Goal: Information Seeking & Learning: Learn about a topic

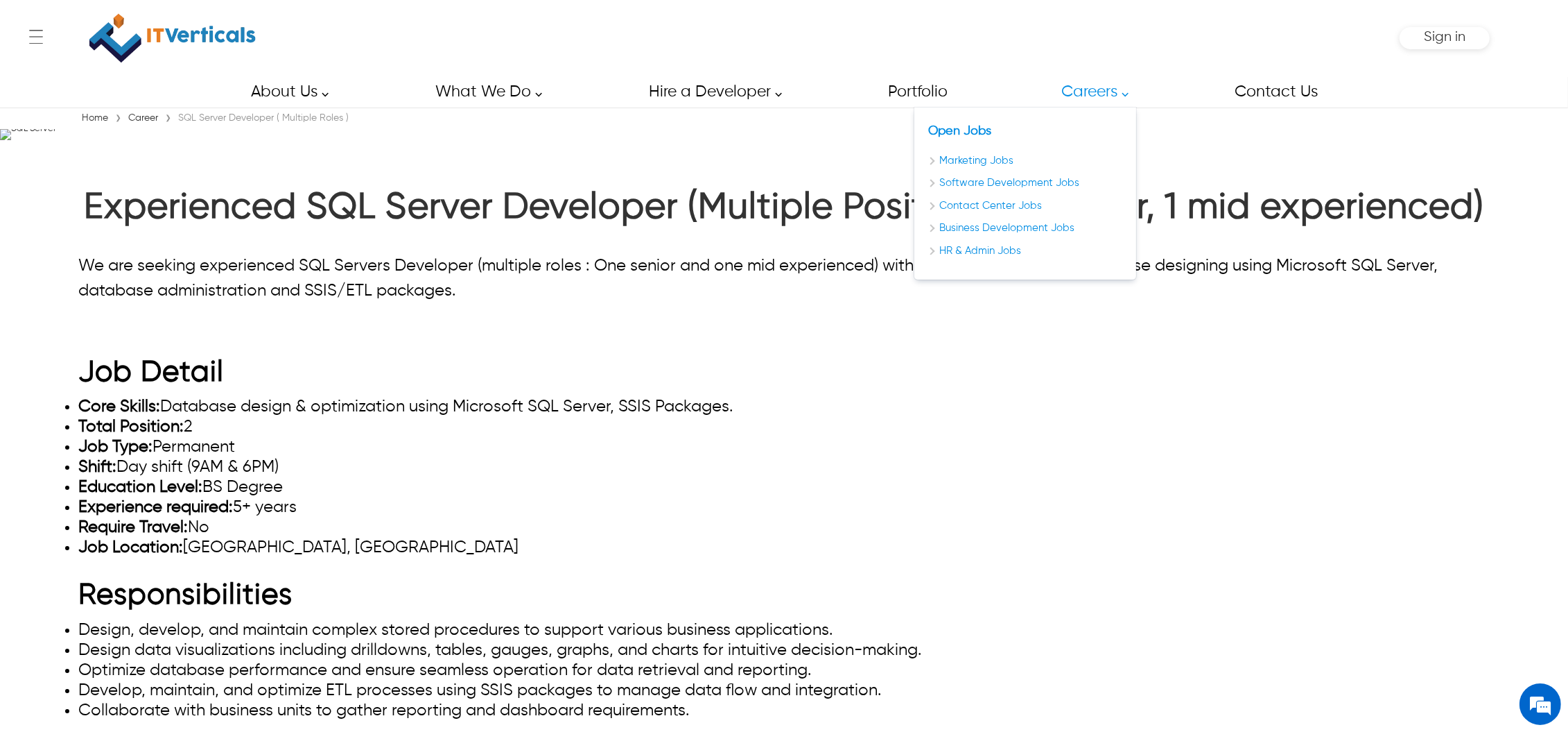
click at [1091, 103] on link "Careers" at bounding box center [1091, 91] width 91 height 31
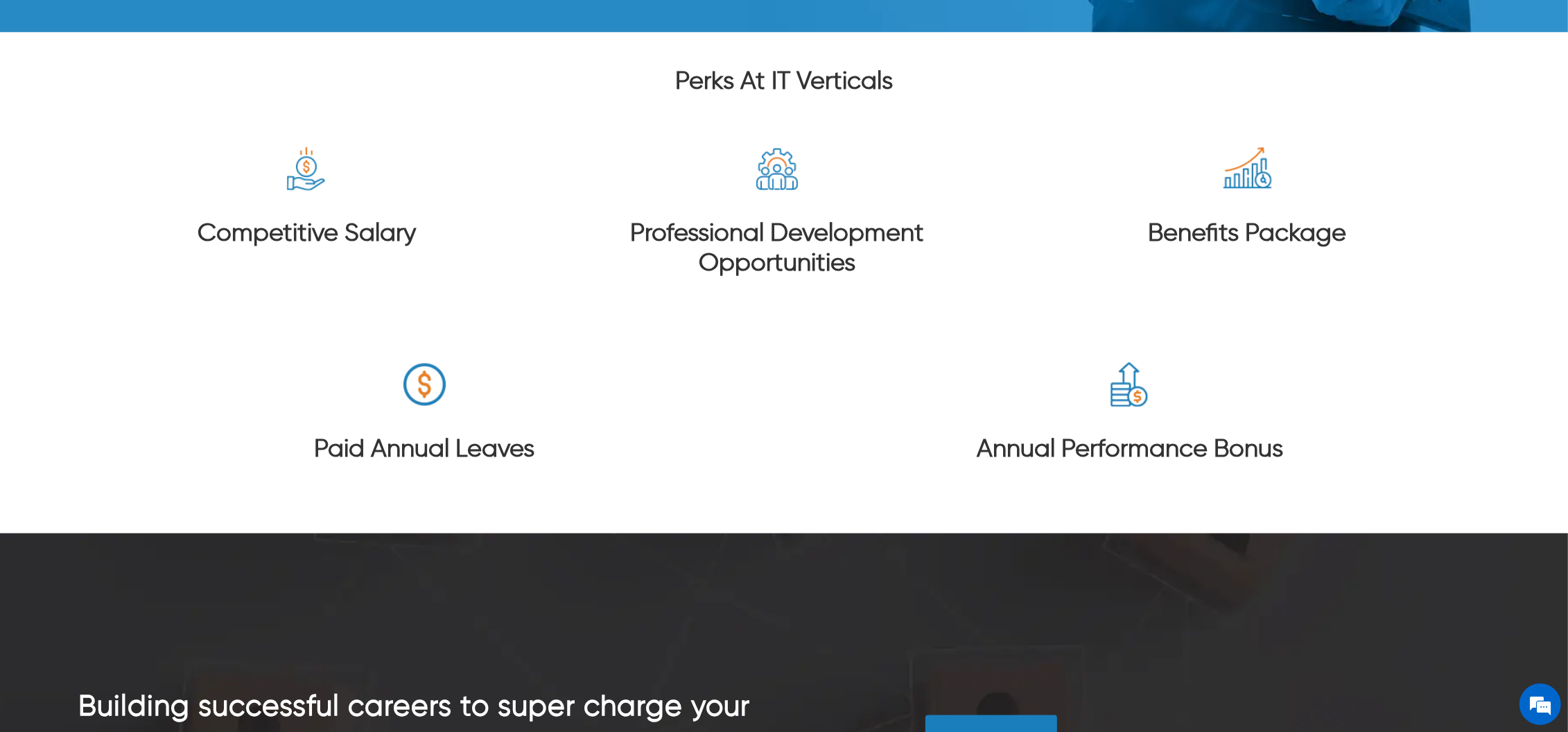
scroll to position [3329, 0]
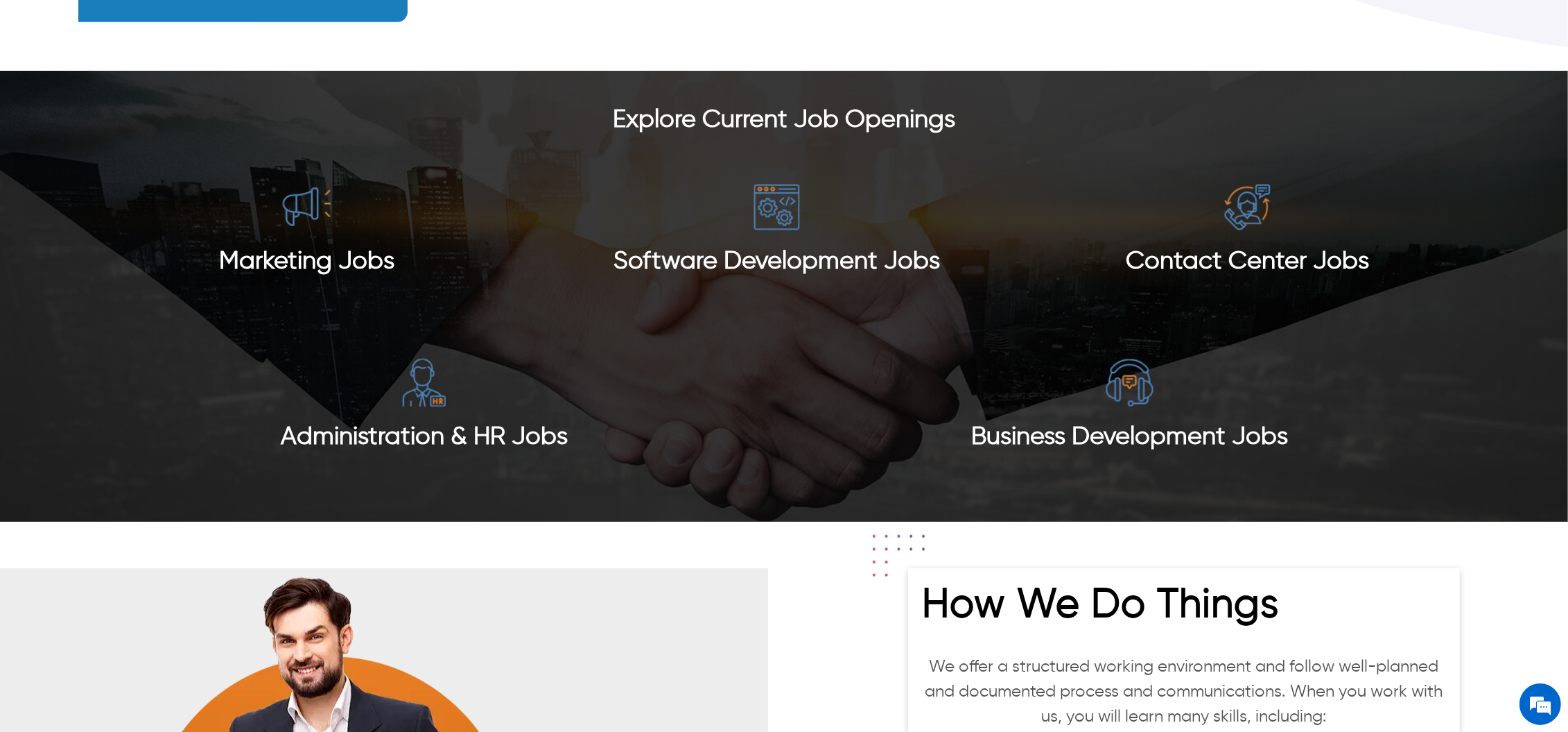
click at [299, 237] on div "Marketing Jobs" at bounding box center [307, 245] width 424 height 129
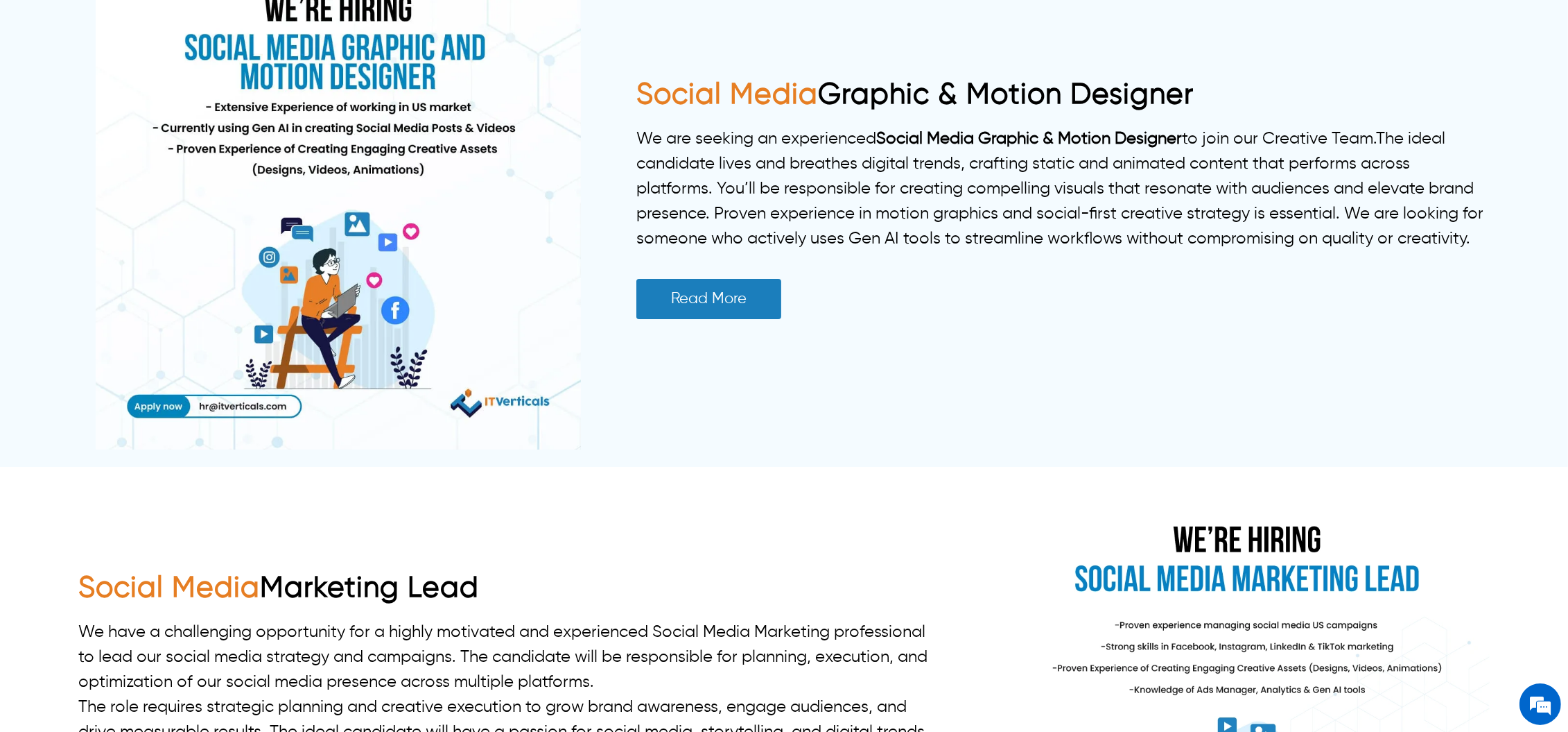
scroll to position [370, 0]
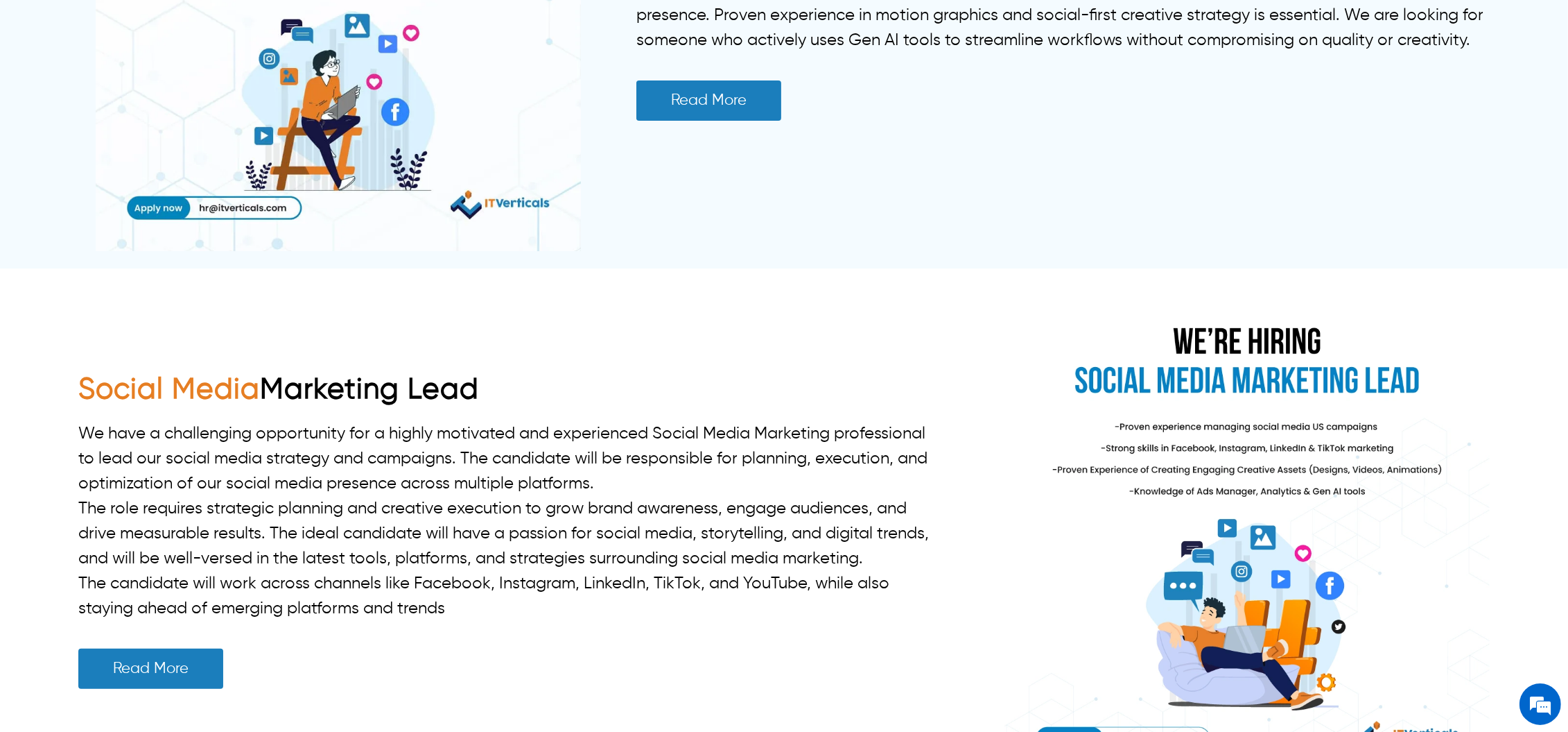
click at [430, 389] on link "Social Media Marketing Lead" at bounding box center [278, 390] width 401 height 29
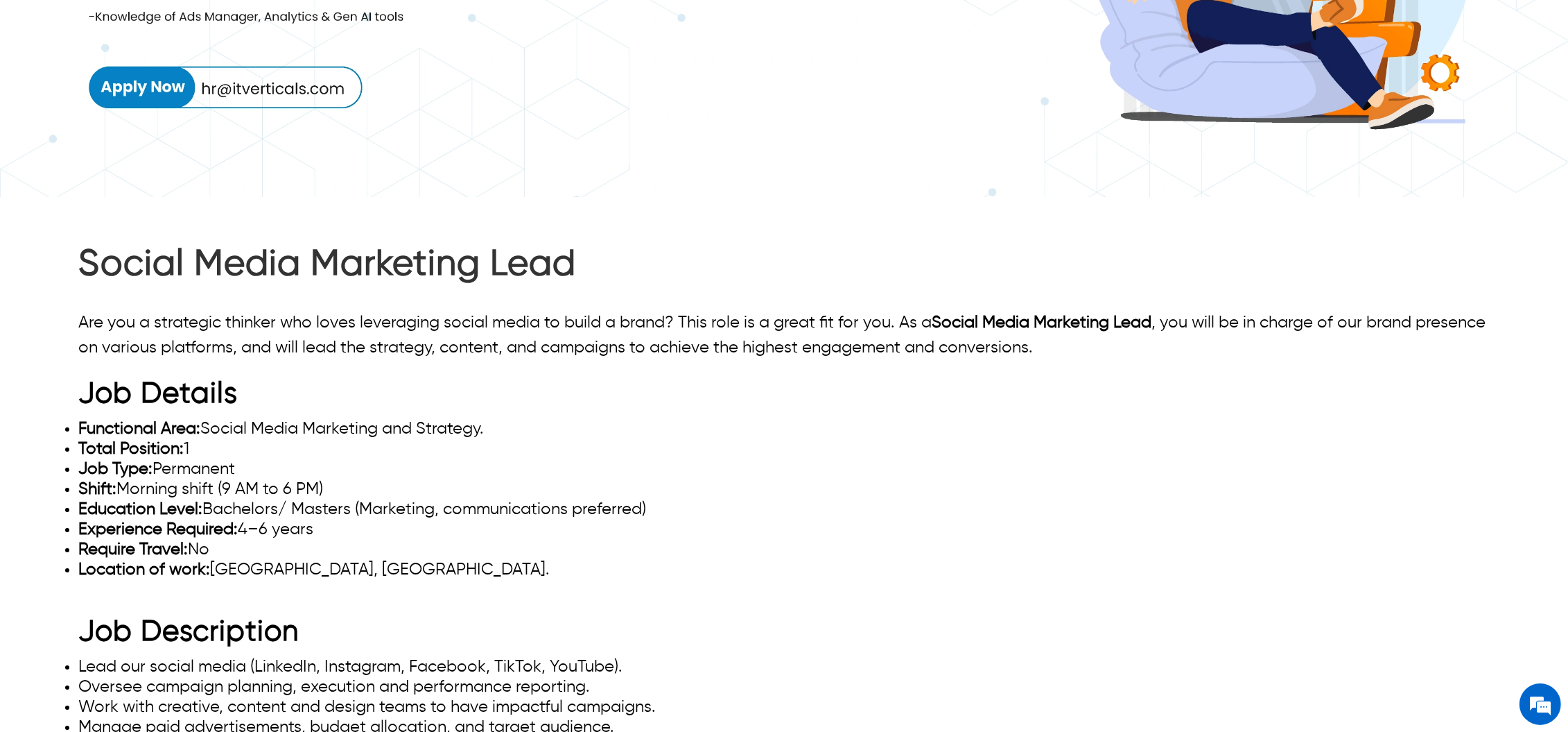
scroll to position [555, 0]
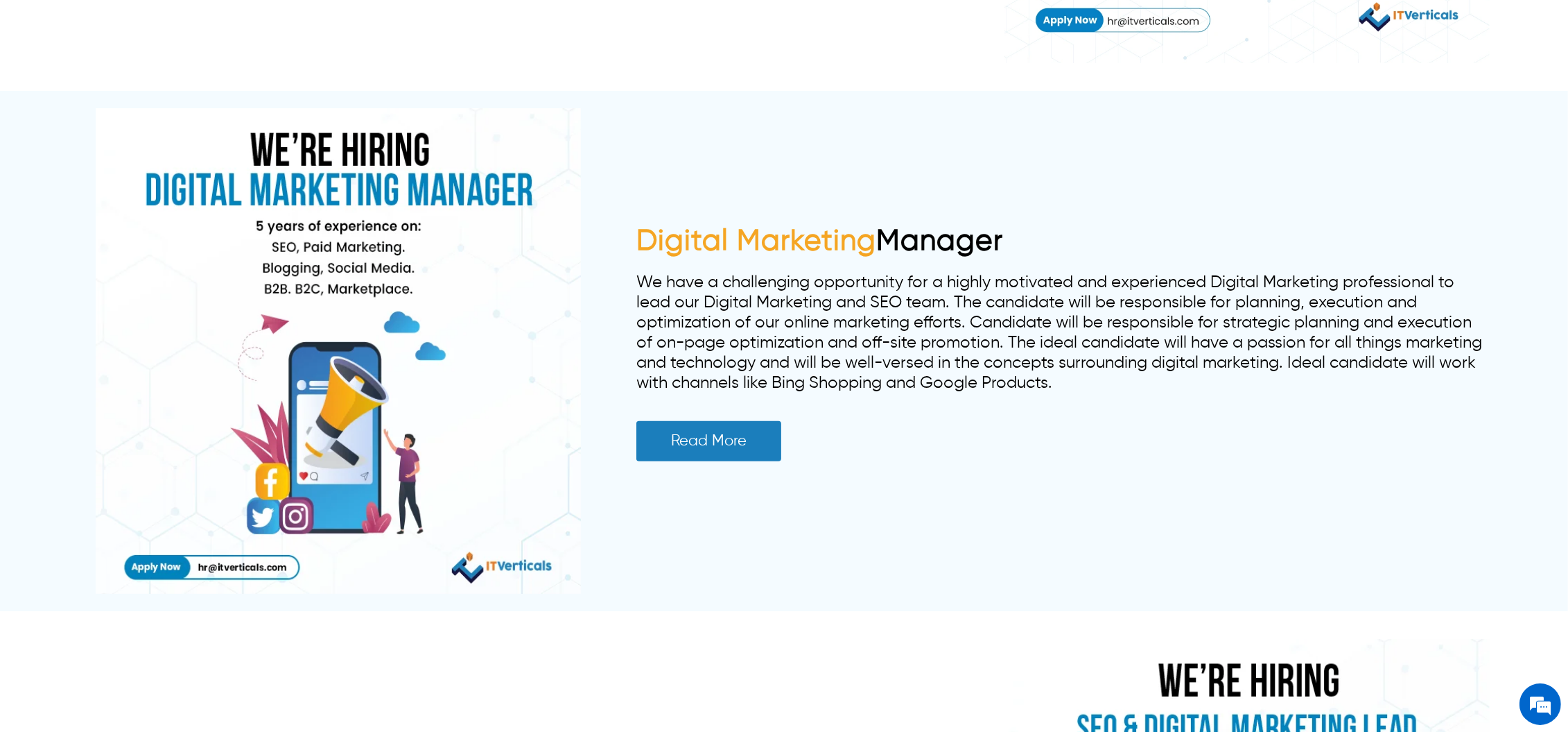
scroll to position [1109, 0]
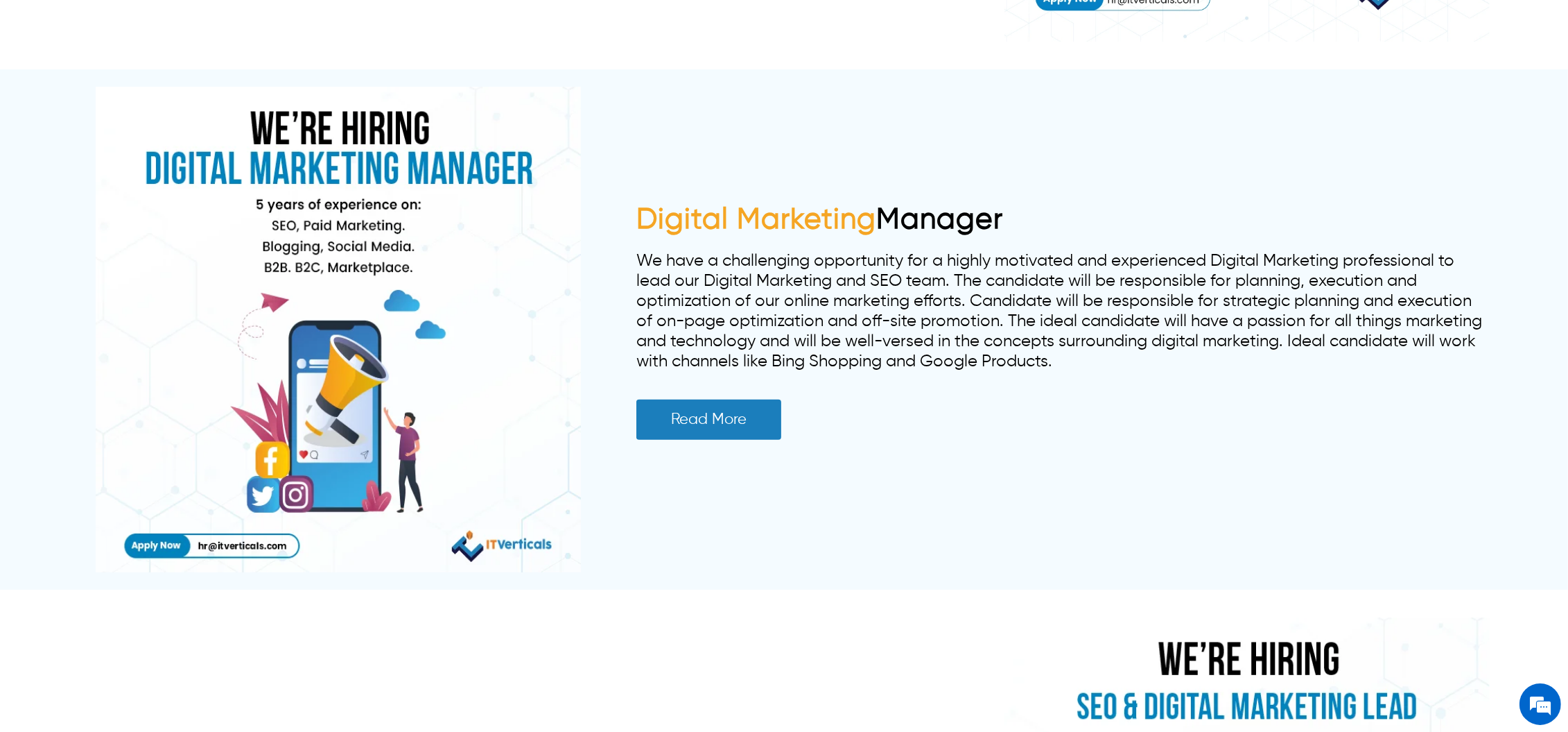
click at [828, 216] on span "Digital Marketing" at bounding box center [756, 220] width 239 height 29
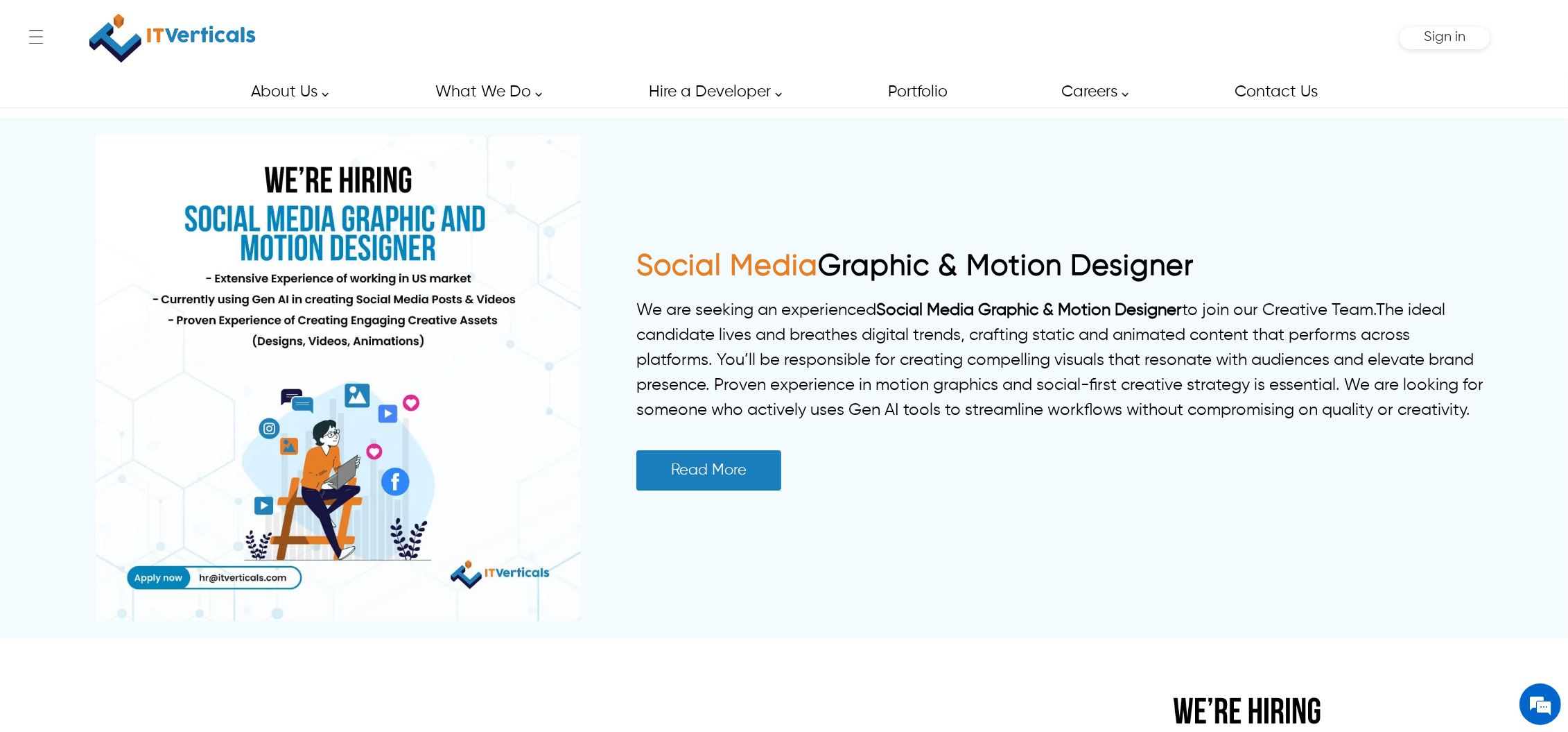
click at [829, 263] on link "Social Media Graphic & Motion Designer" at bounding box center [915, 266] width 558 height 29
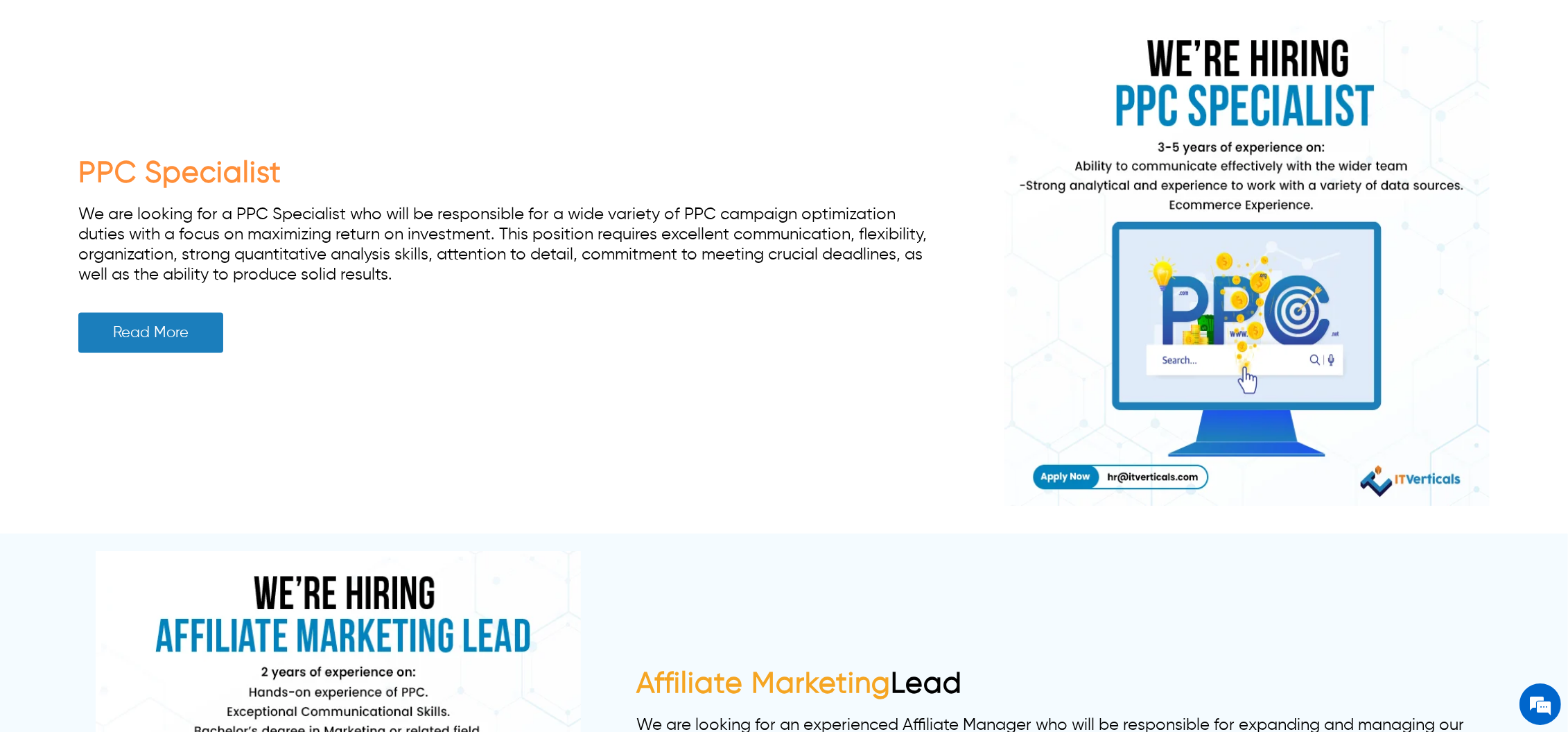
scroll to position [4298, 0]
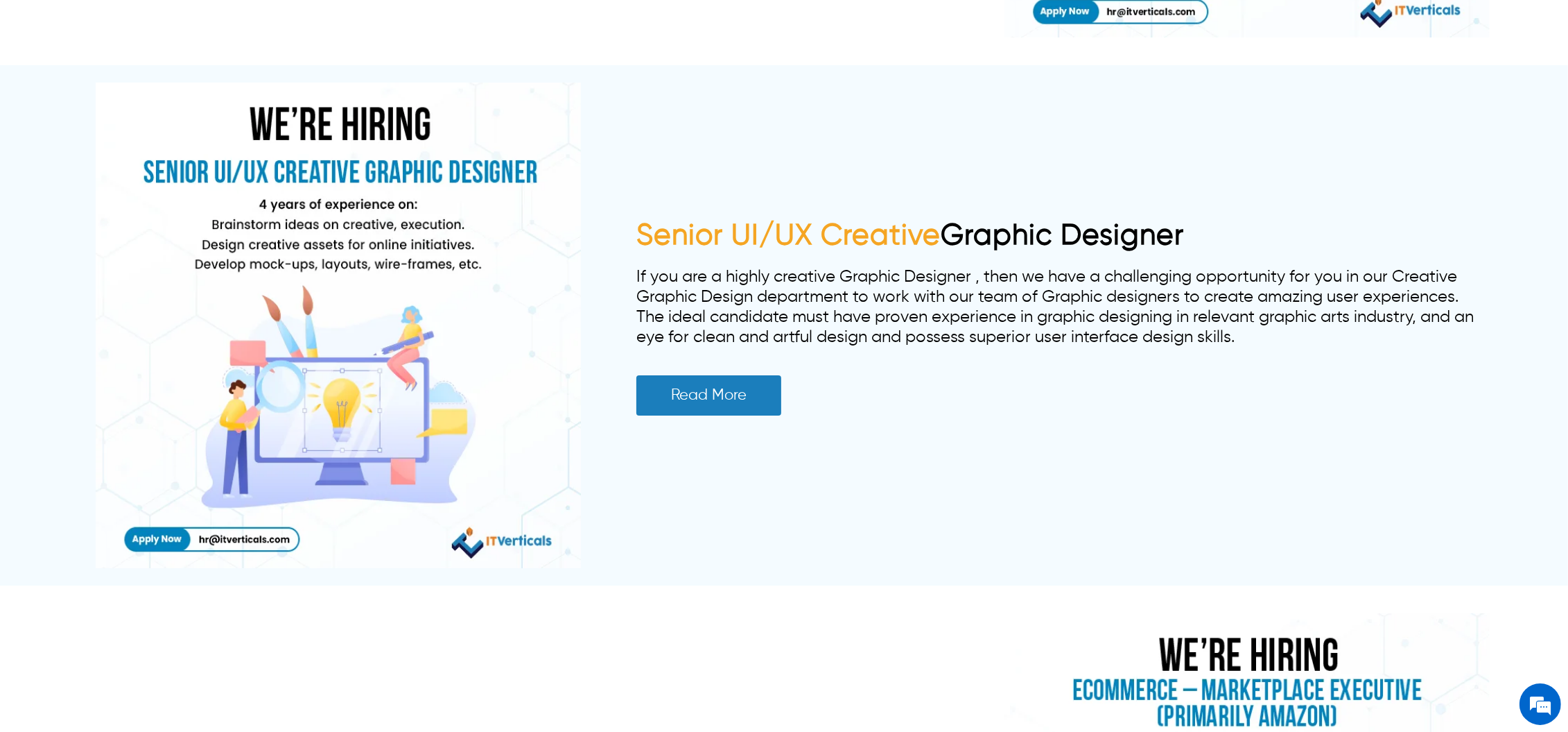
click at [794, 238] on span "Senior UI/UX Creative" at bounding box center [789, 236] width 304 height 29
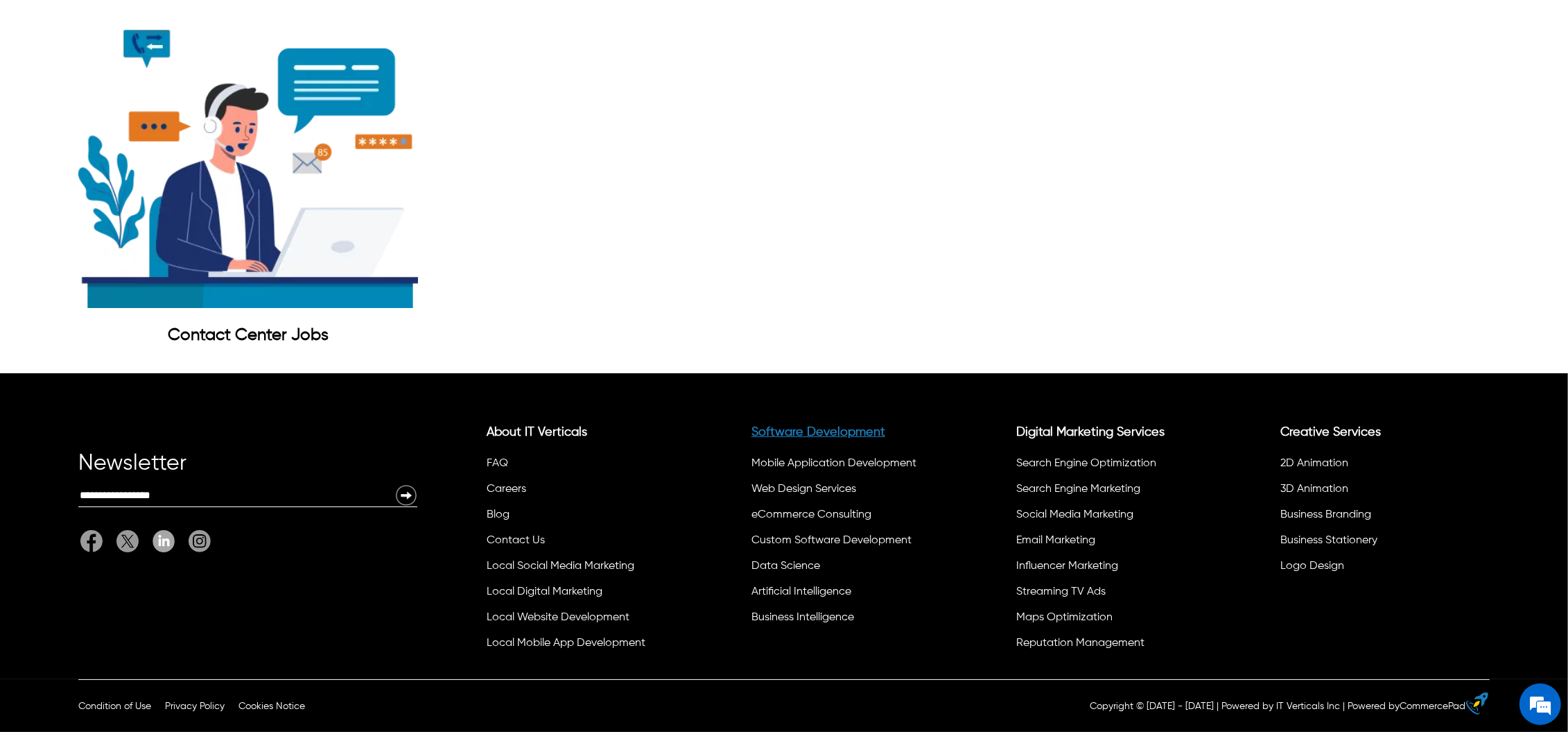
scroll to position [8207, 0]
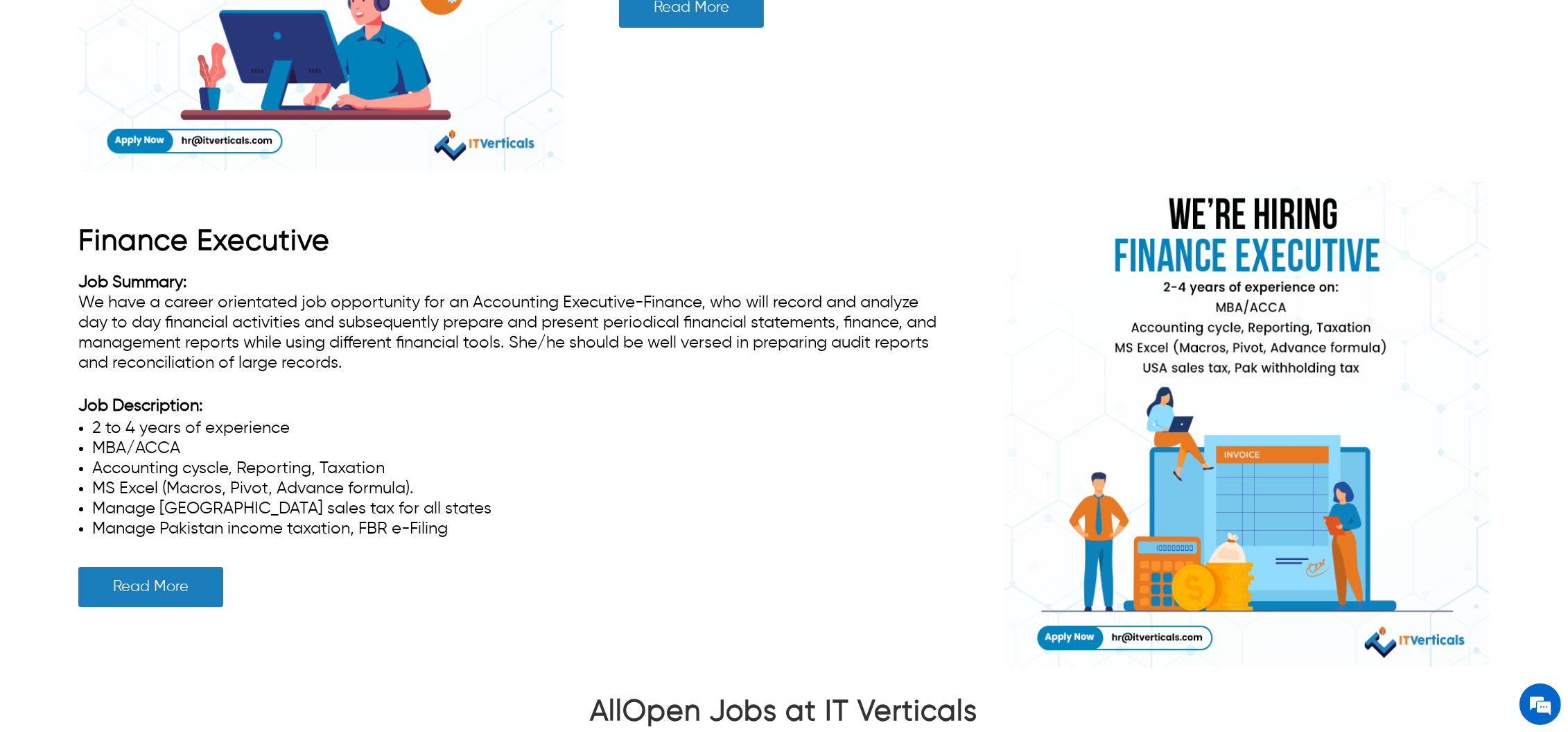
scroll to position [1295, 0]
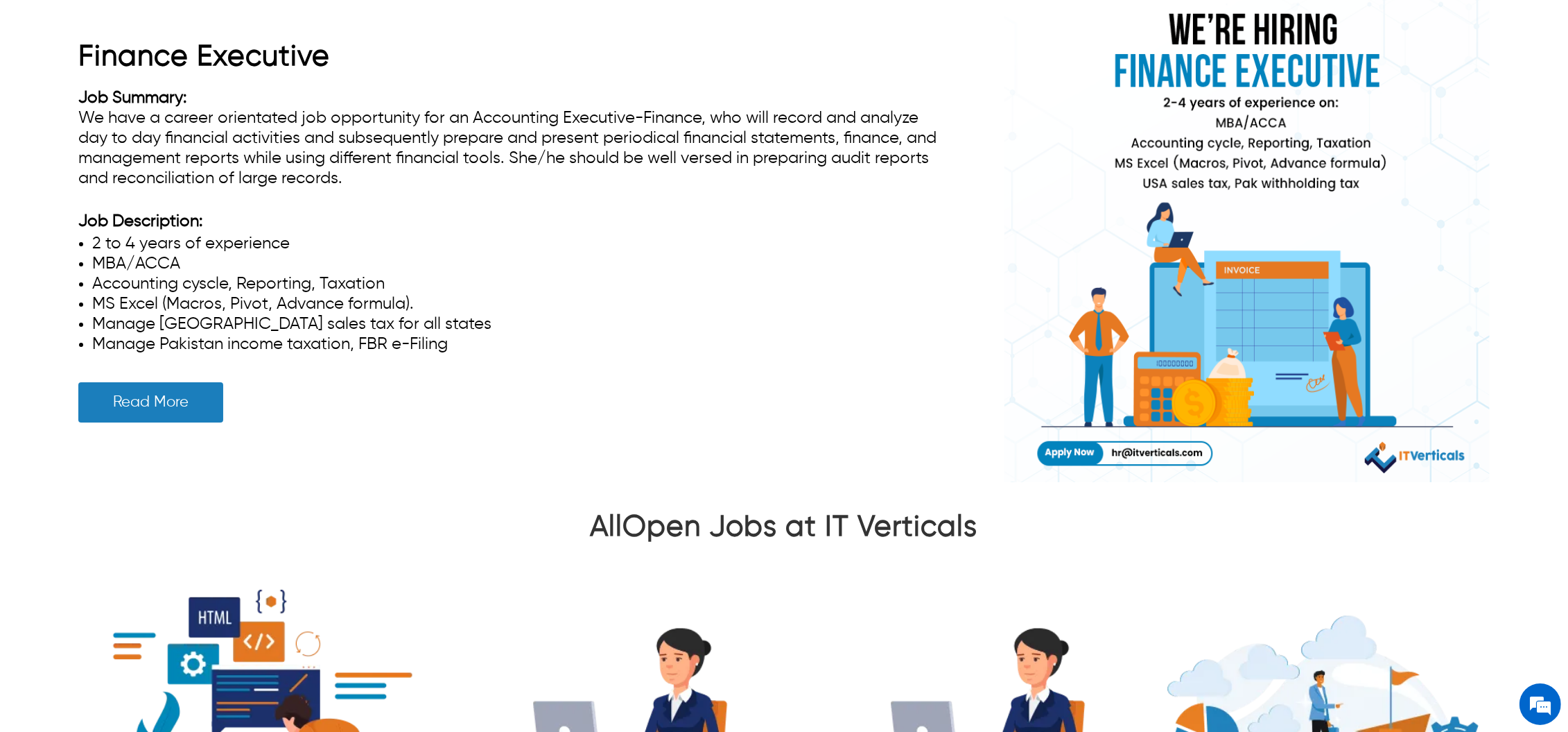
click at [221, 48] on link "Finance Executive" at bounding box center [203, 57] width 252 height 29
